Goal: Information Seeking & Learning: Learn about a topic

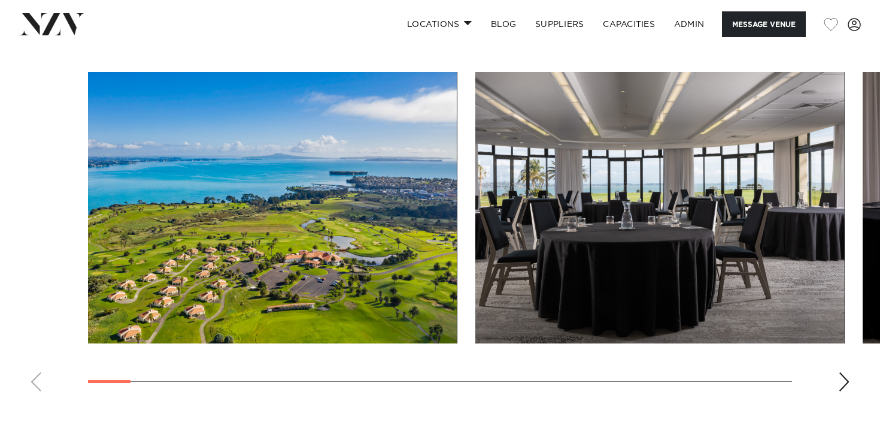
scroll to position [1590, 0]
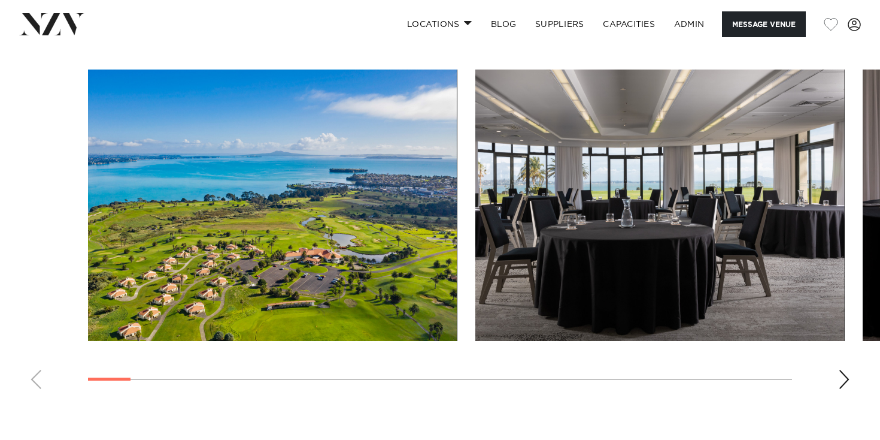
click at [846, 383] on div "Next slide" at bounding box center [844, 379] width 12 height 19
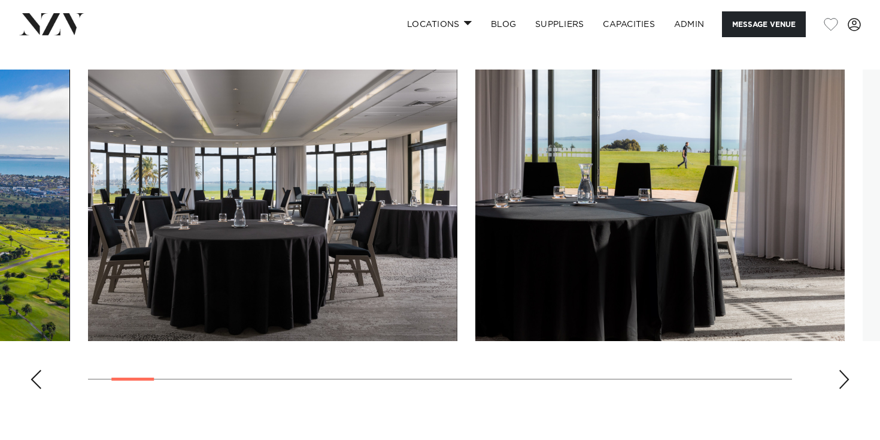
click at [846, 383] on div "Next slide" at bounding box center [844, 379] width 12 height 19
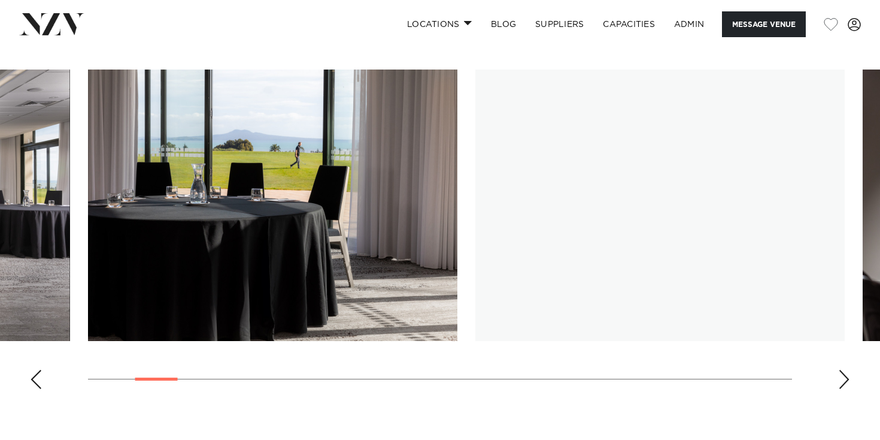
click at [846, 383] on div "Next slide" at bounding box center [844, 379] width 12 height 19
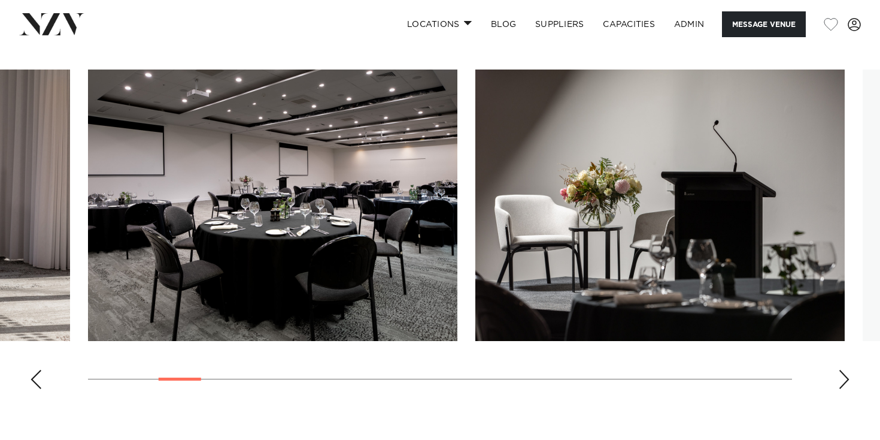
click at [846, 383] on div "Next slide" at bounding box center [844, 379] width 12 height 19
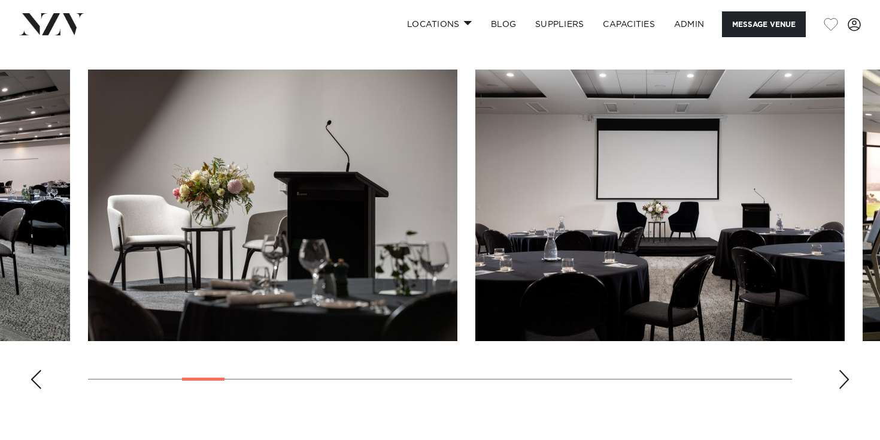
click at [846, 383] on div "Next slide" at bounding box center [844, 379] width 12 height 19
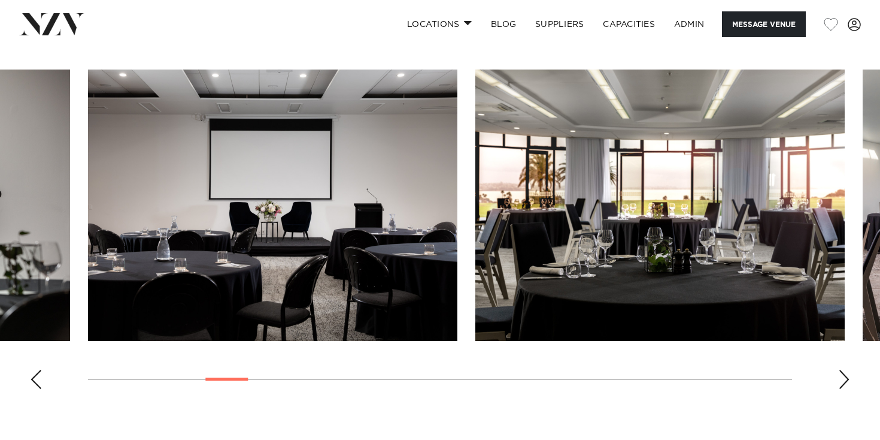
click at [846, 383] on div "Next slide" at bounding box center [844, 379] width 12 height 19
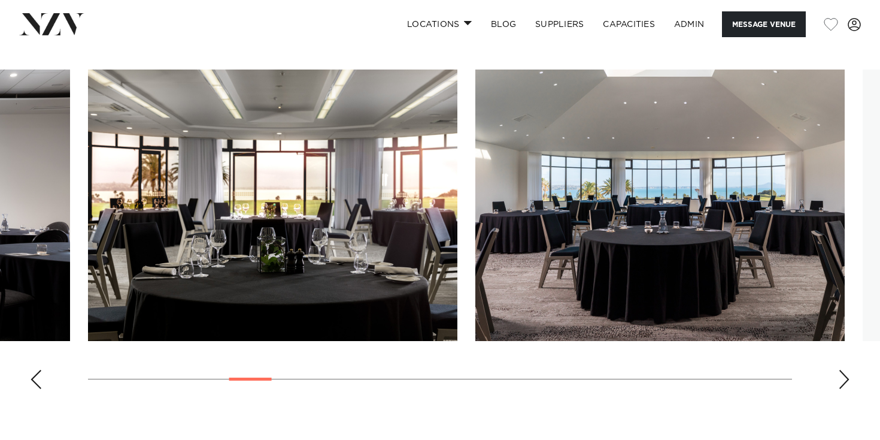
click at [846, 383] on div "Next slide" at bounding box center [844, 379] width 12 height 19
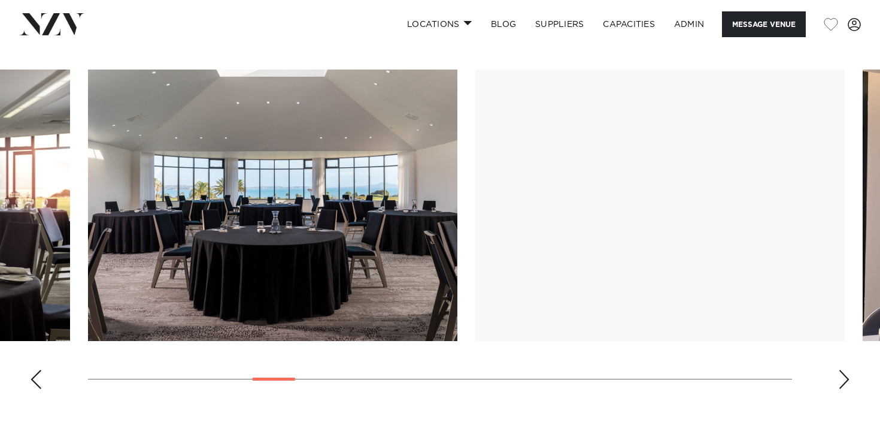
click at [846, 383] on div "Next slide" at bounding box center [844, 379] width 12 height 19
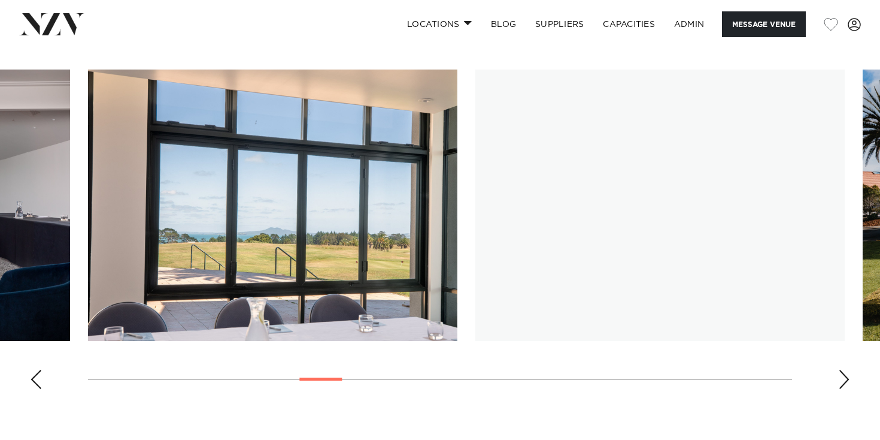
click at [846, 383] on div "Next slide" at bounding box center [844, 379] width 12 height 19
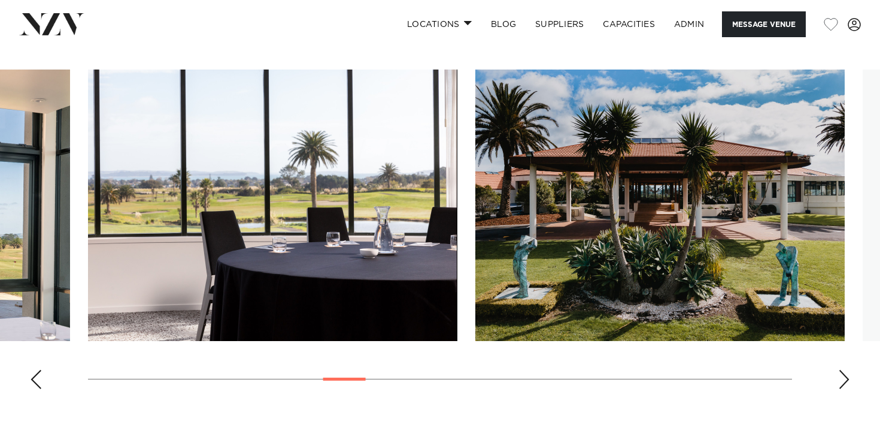
click at [846, 383] on div "Next slide" at bounding box center [844, 379] width 12 height 19
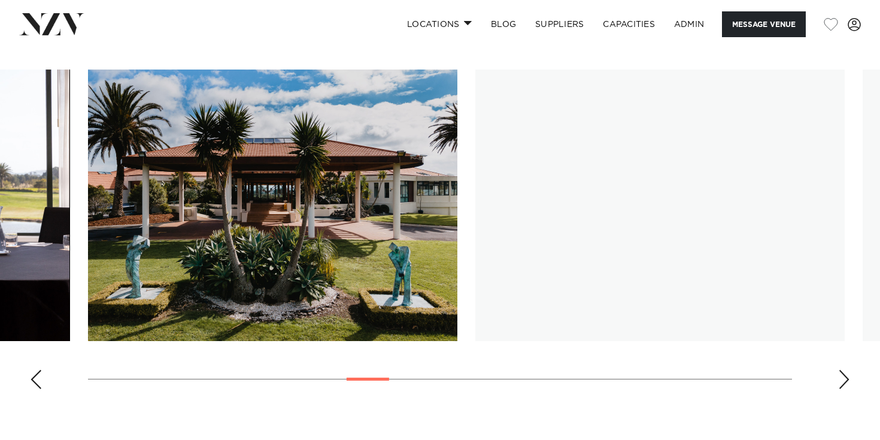
click at [846, 383] on div "Next slide" at bounding box center [844, 379] width 12 height 19
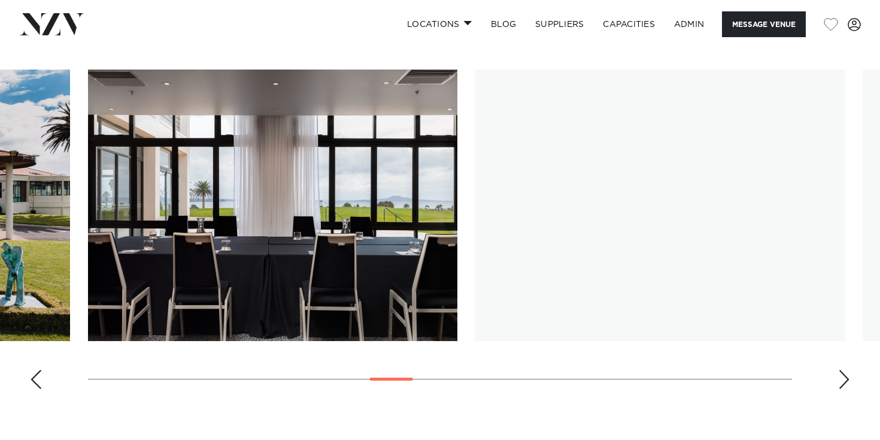
click at [846, 383] on div "Next slide" at bounding box center [844, 379] width 12 height 19
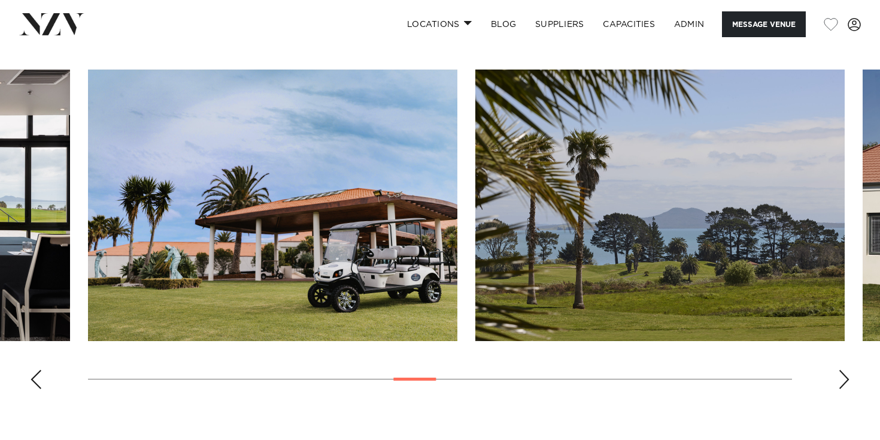
click at [846, 383] on div "Next slide" at bounding box center [844, 379] width 12 height 19
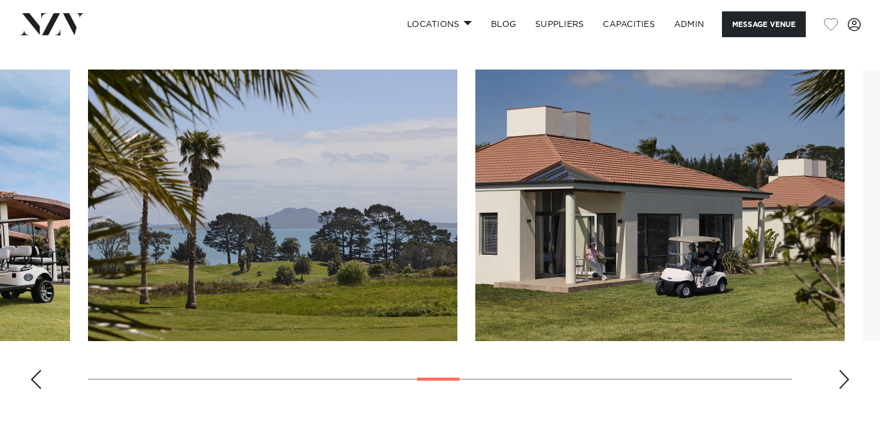
click at [846, 383] on div "Next slide" at bounding box center [844, 379] width 12 height 19
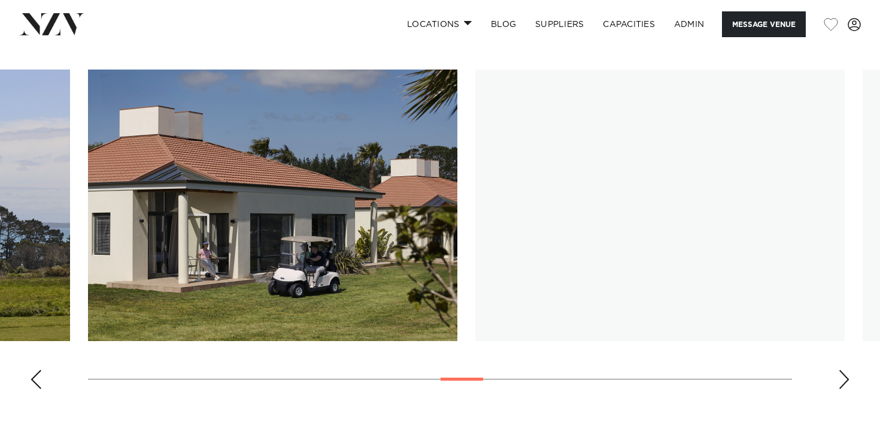
click at [846, 383] on div "Next slide" at bounding box center [844, 379] width 12 height 19
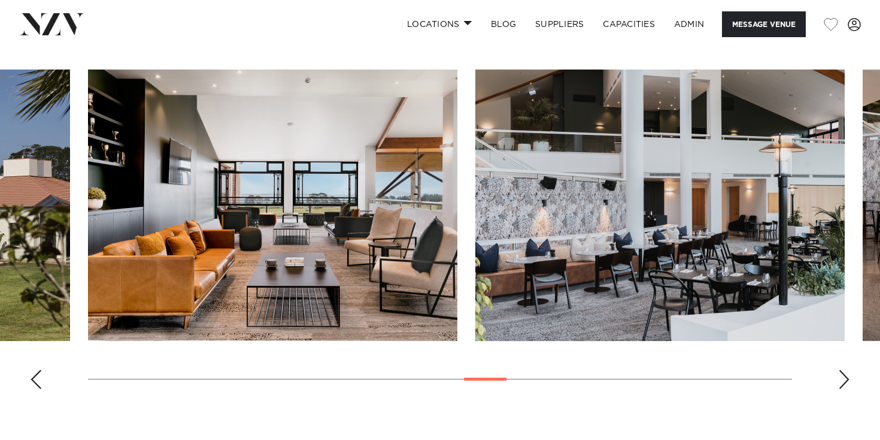
click at [846, 383] on div "Next slide" at bounding box center [844, 379] width 12 height 19
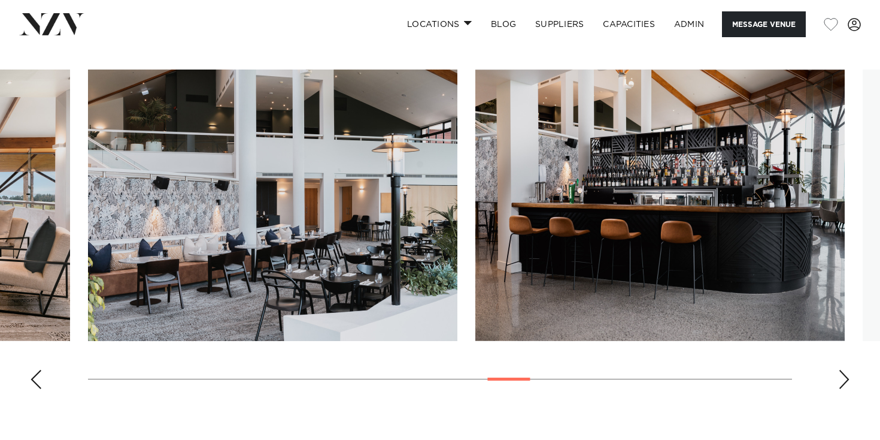
click at [846, 383] on div "Next slide" at bounding box center [844, 379] width 12 height 19
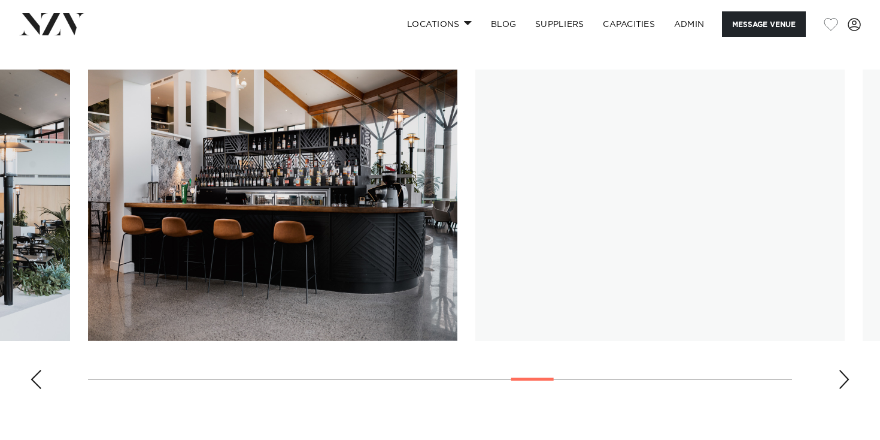
click at [846, 383] on div "Next slide" at bounding box center [844, 379] width 12 height 19
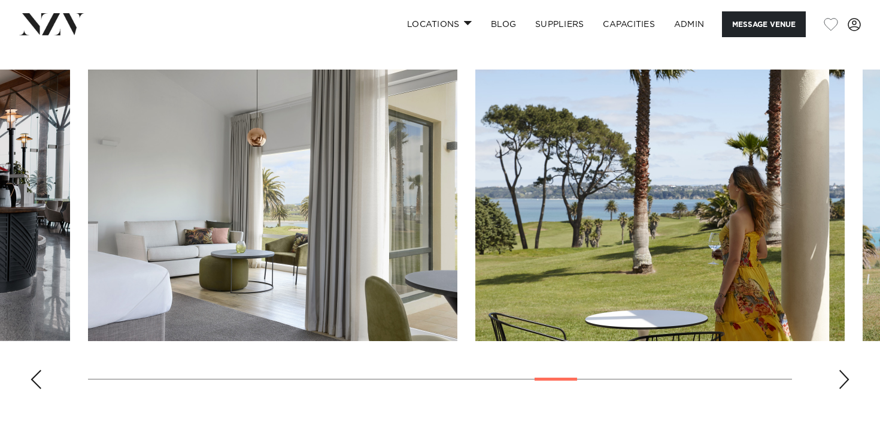
click at [846, 383] on div "Next slide" at bounding box center [844, 379] width 12 height 19
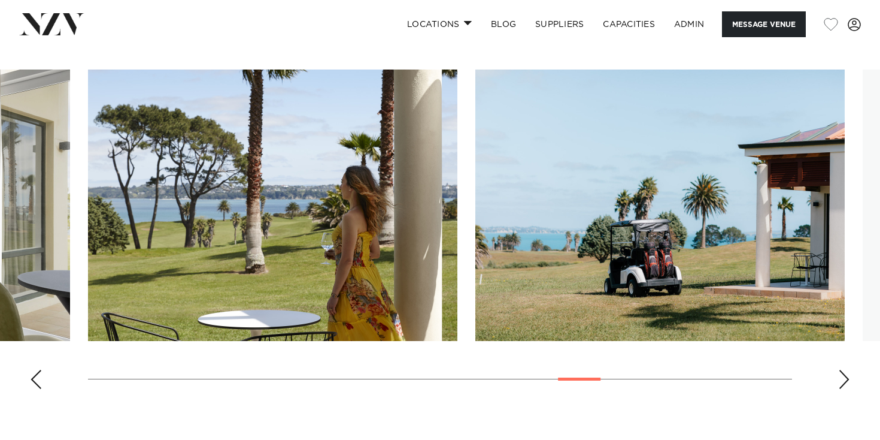
click at [846, 383] on div "Next slide" at bounding box center [844, 379] width 12 height 19
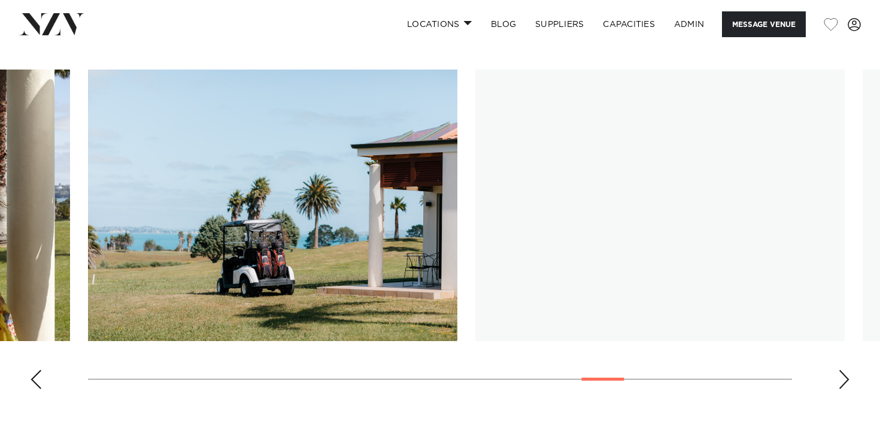
click at [846, 383] on div "Next slide" at bounding box center [844, 379] width 12 height 19
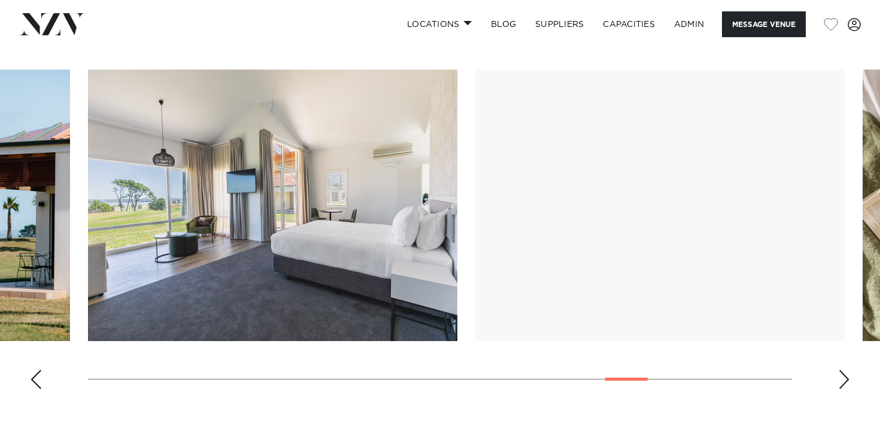
click at [846, 383] on div "Next slide" at bounding box center [844, 379] width 12 height 19
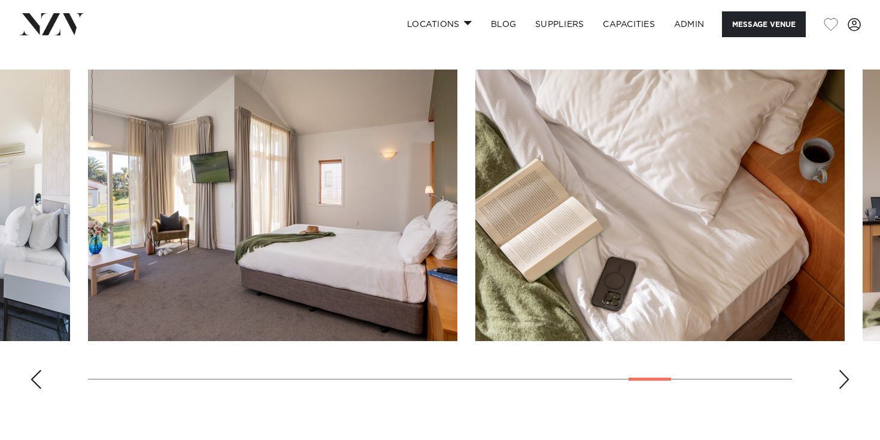
click at [846, 383] on div "Next slide" at bounding box center [844, 379] width 12 height 19
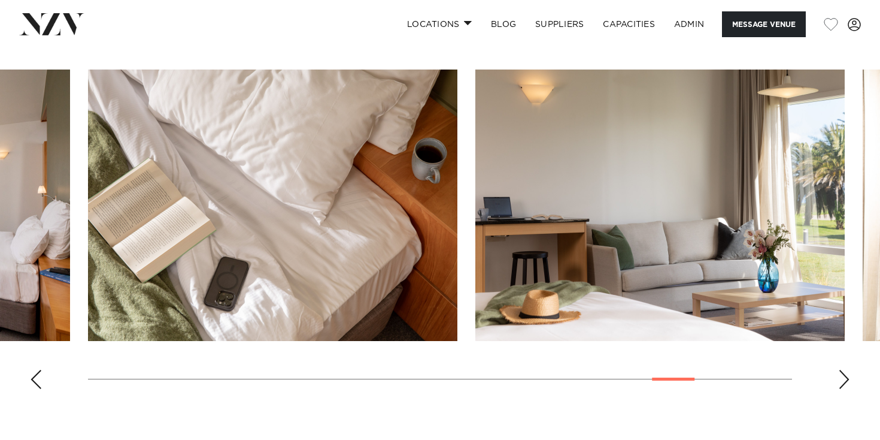
click at [846, 383] on div "Next slide" at bounding box center [844, 379] width 12 height 19
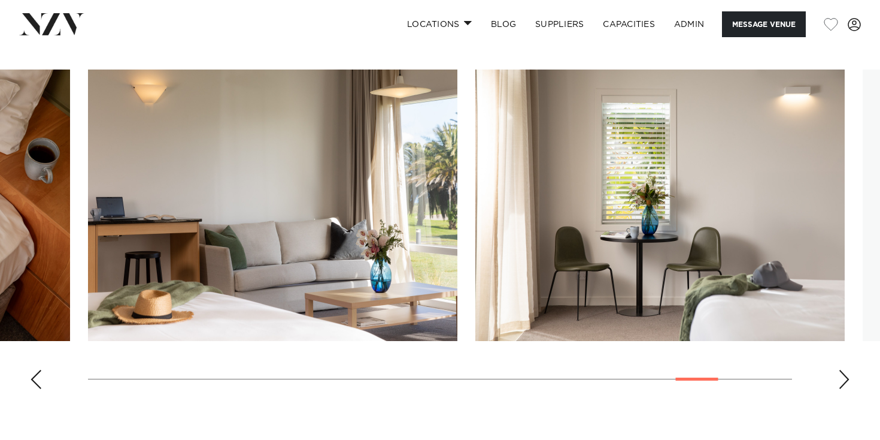
click at [846, 383] on div "Next slide" at bounding box center [844, 379] width 12 height 19
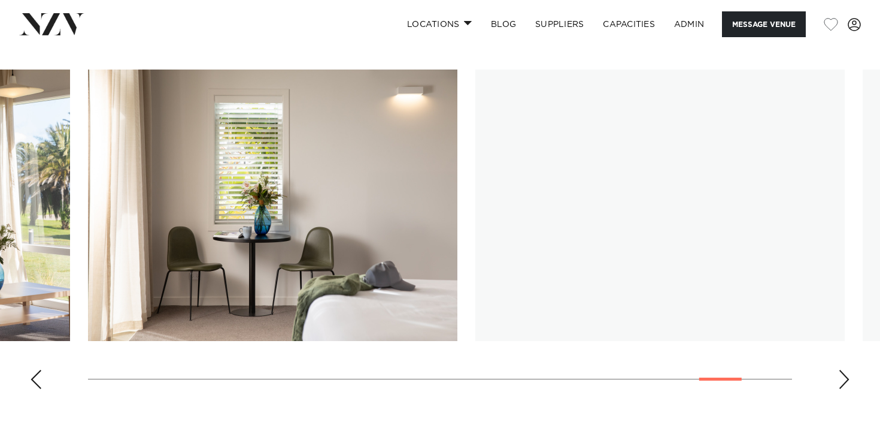
click at [846, 383] on div "Next slide" at bounding box center [844, 379] width 12 height 19
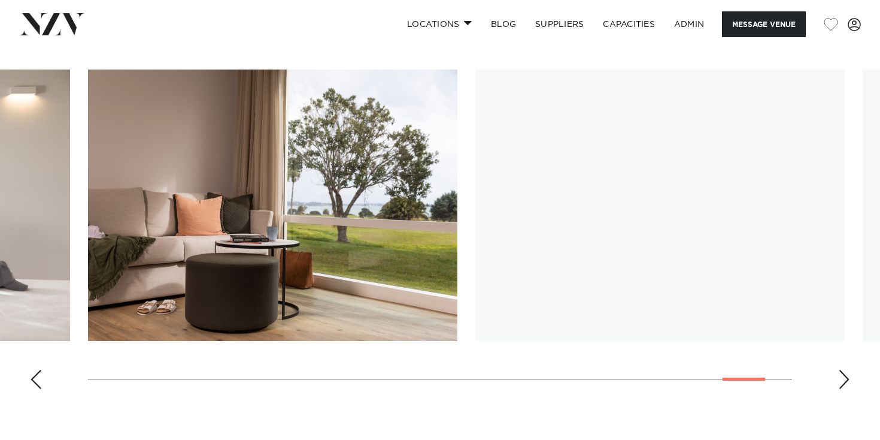
click at [846, 383] on div "Next slide" at bounding box center [844, 379] width 12 height 19
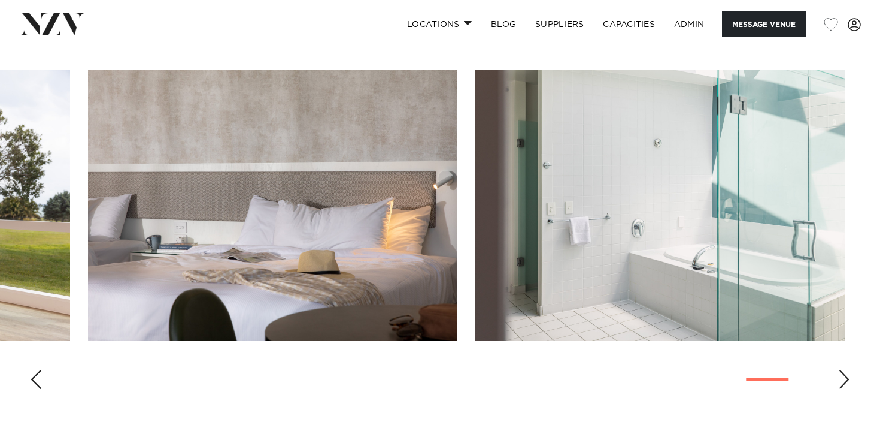
click at [846, 383] on div "Next slide" at bounding box center [844, 379] width 12 height 19
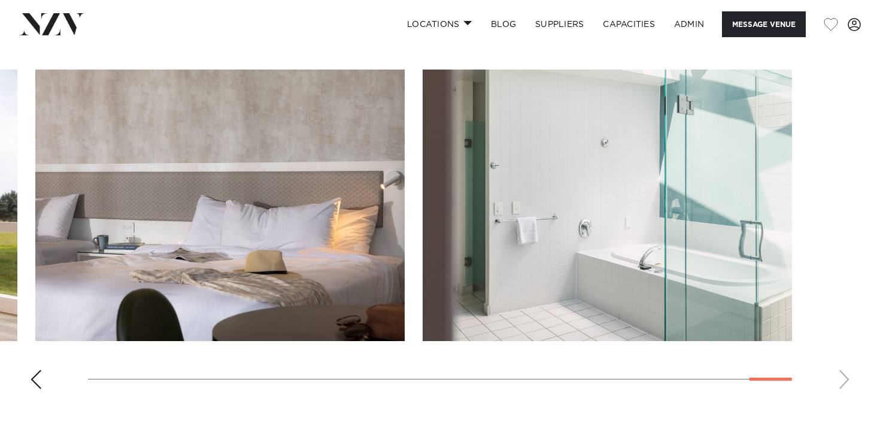
click at [846, 383] on swiper-container at bounding box center [440, 233] width 880 height 329
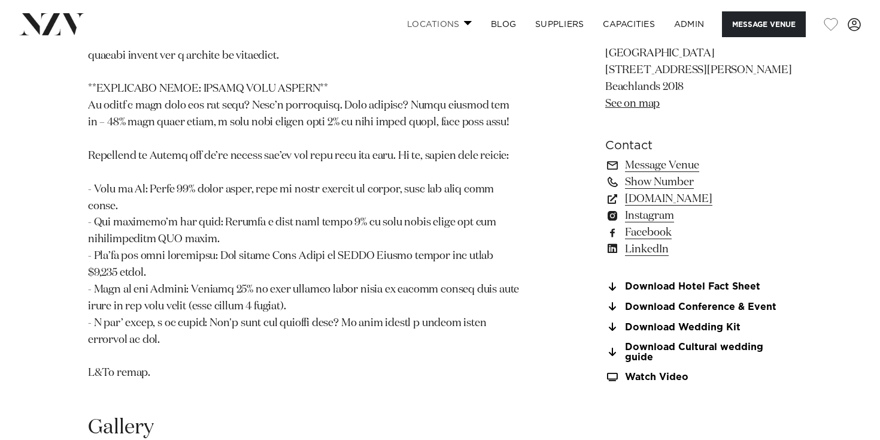
scroll to position [1125, 0]
